Goal: Task Accomplishment & Management: Complete application form

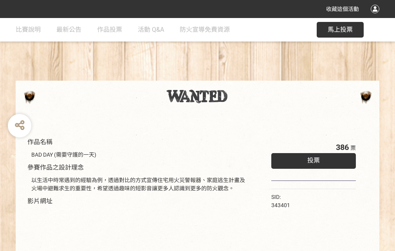
click at [376, 16] on div "收藏這個活動" at bounding box center [197, 9] width 395 height 18
click at [245, 77] on div "作品名稱 BAD DAY (需要守護的一天) 參賽作品之設計理念 以生活中時常遇到的經驗為例，透過對比的方式宣傳住宅用火災警報器、家庭逃生計畫及火場中避難求生…" at bounding box center [197, 182] width 395 height 329
click at [312, 158] on span "投票" at bounding box center [313, 160] width 13 height 7
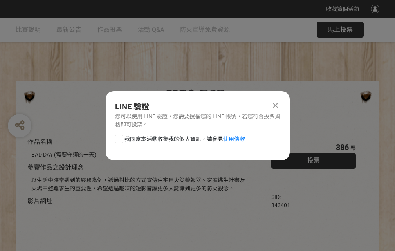
click at [118, 137] on div at bounding box center [119, 139] width 8 height 8
checkbox input "true"
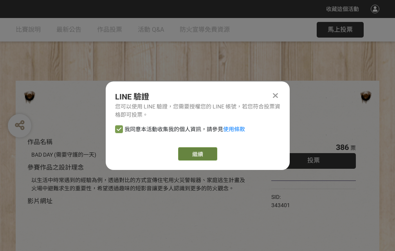
click at [197, 154] on link "繼續" at bounding box center [197, 153] width 39 height 13
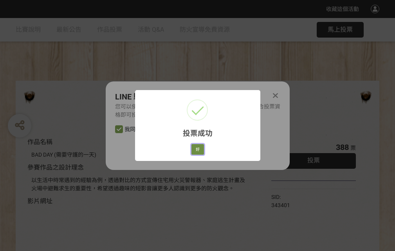
click at [195, 148] on button "好" at bounding box center [197, 149] width 13 height 11
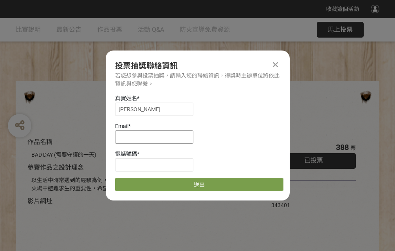
click at [157, 137] on input at bounding box center [154, 136] width 78 height 13
type input "[EMAIL_ADDRESS][DOMAIN_NAME]"
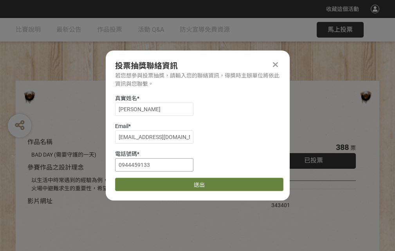
type input "0944459133"
click at [137, 182] on button "送出" at bounding box center [199, 184] width 168 height 13
